Goal: Task Accomplishment & Management: Complete application form

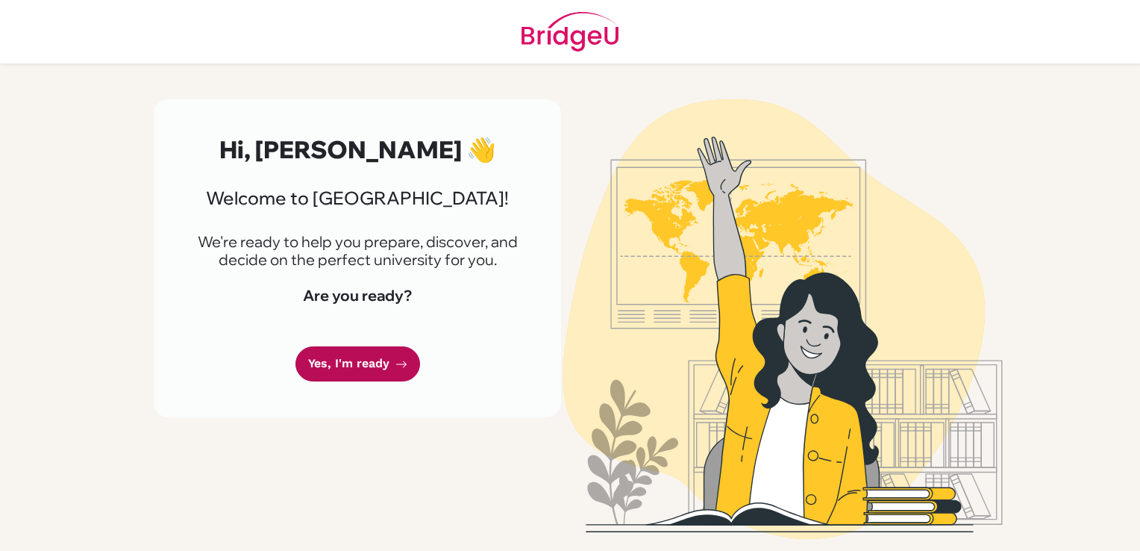
drag, startPoint x: 0, startPoint y: 0, endPoint x: 371, endPoint y: 363, distance: 518.8
click at [371, 363] on link "Yes, I'm ready" at bounding box center [358, 363] width 125 height 35
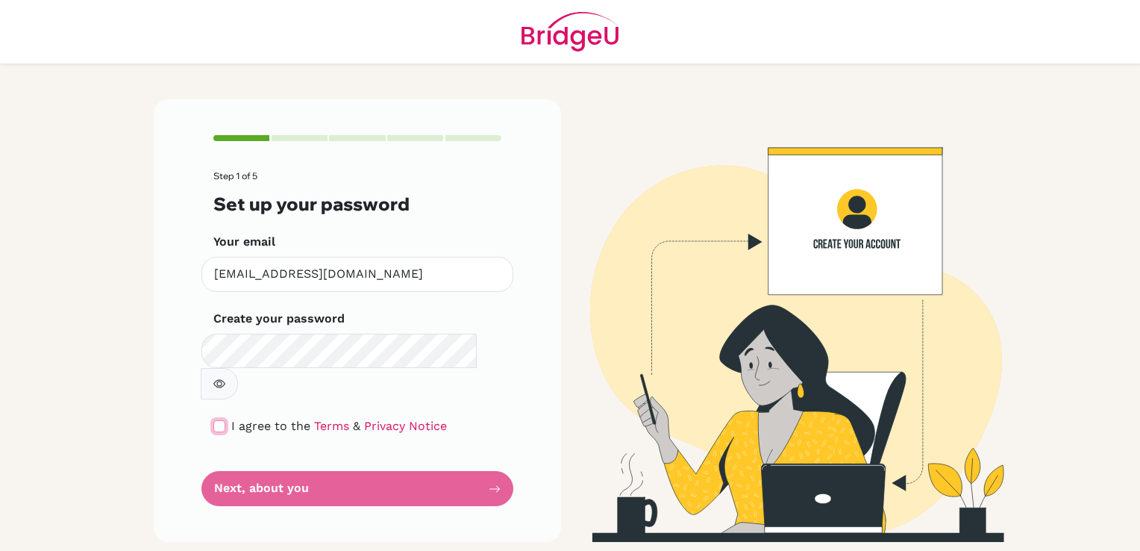
click at [221, 420] on input "checkbox" at bounding box center [219, 426] width 12 height 12
checkbox input "true"
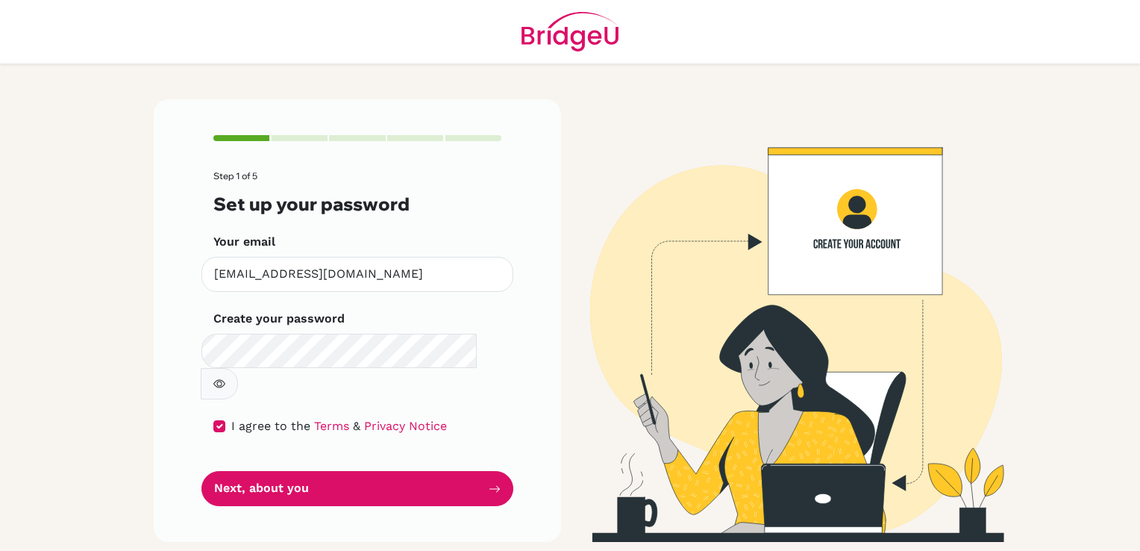
click at [238, 368] on button "button" at bounding box center [219, 383] width 37 height 31
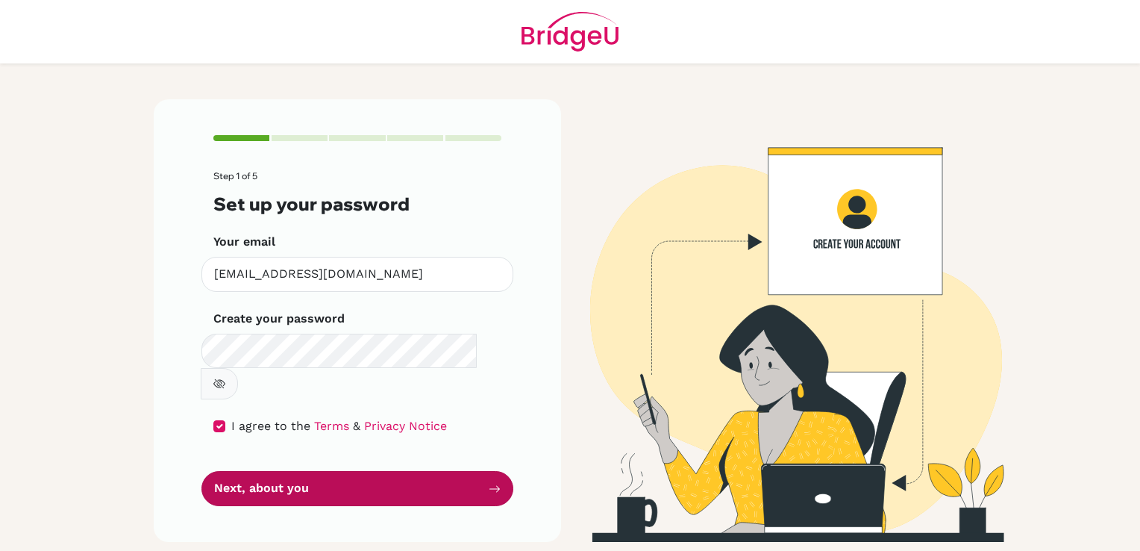
click at [323, 471] on button "Next, about you" at bounding box center [358, 488] width 312 height 35
